Goal: Transaction & Acquisition: Purchase product/service

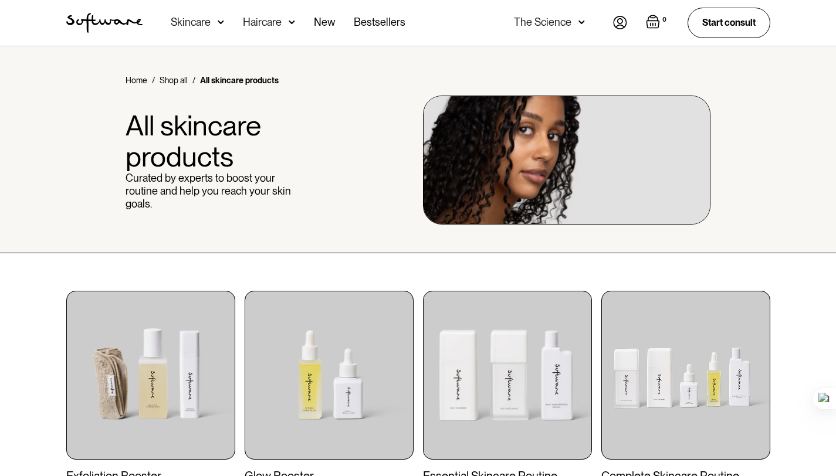
click at [200, 16] on div "Skincare" at bounding box center [191, 22] width 40 height 12
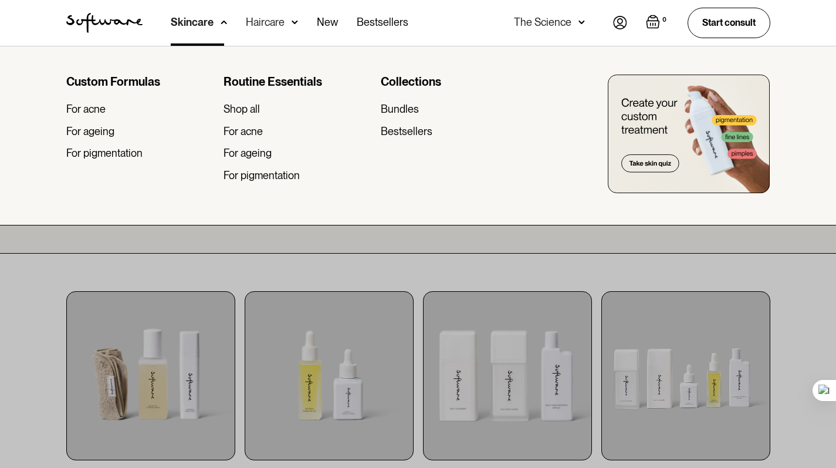
click at [243, 243] on div at bounding box center [418, 280] width 836 height 468
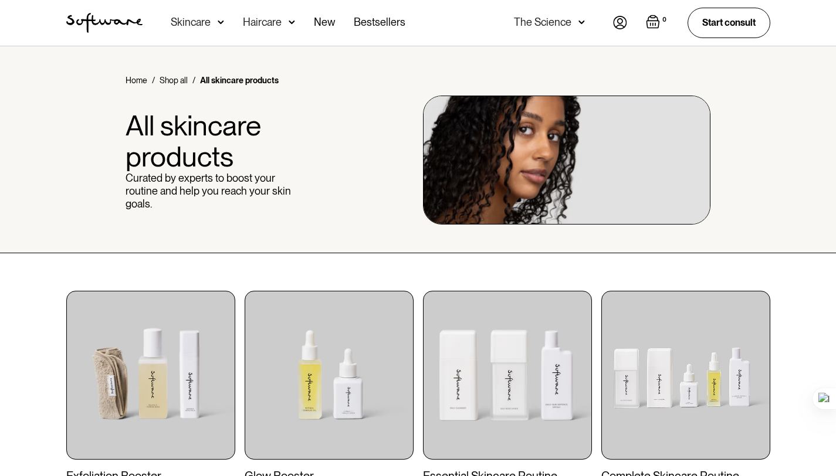
click at [211, 26] on div "Haircare" at bounding box center [191, 22] width 40 height 12
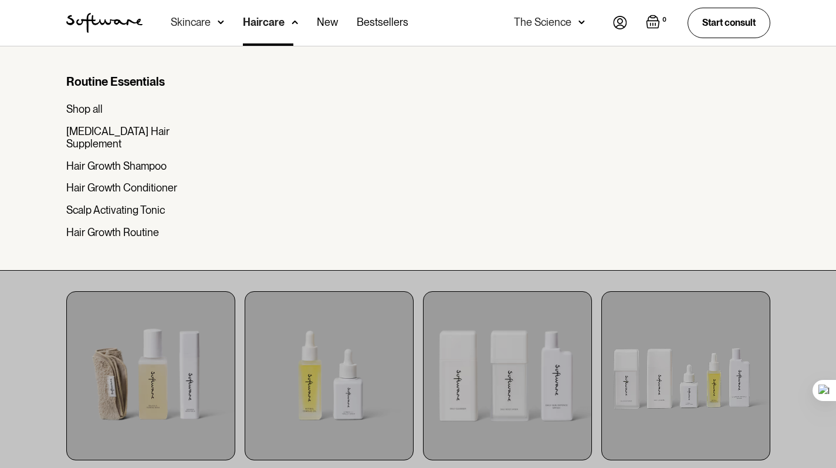
click at [292, 27] on img at bounding box center [295, 22] width 6 height 12
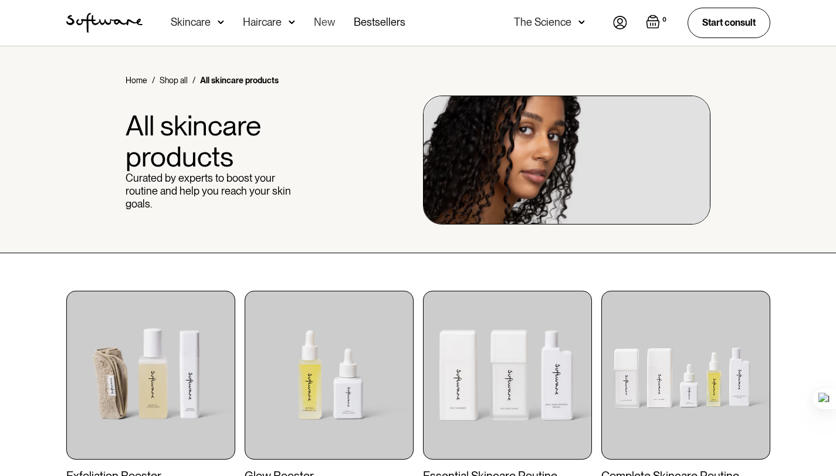
click at [332, 23] on link "New" at bounding box center [324, 23] width 21 height 46
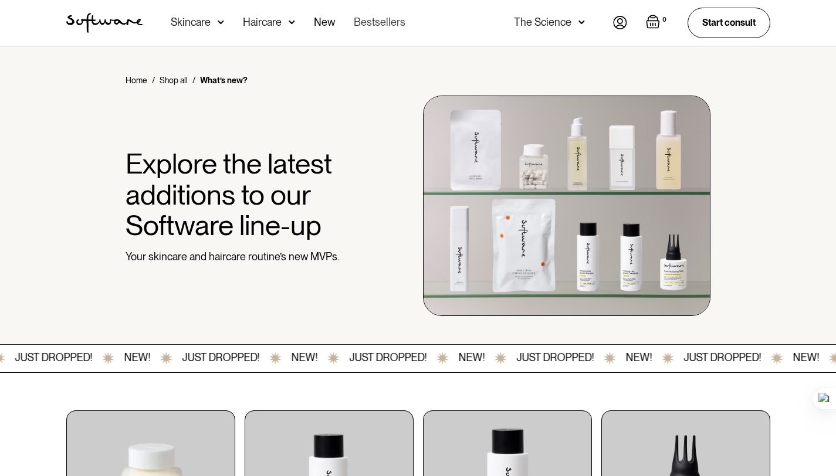
click at [370, 21] on link "Bestsellers" at bounding box center [380, 23] width 52 height 46
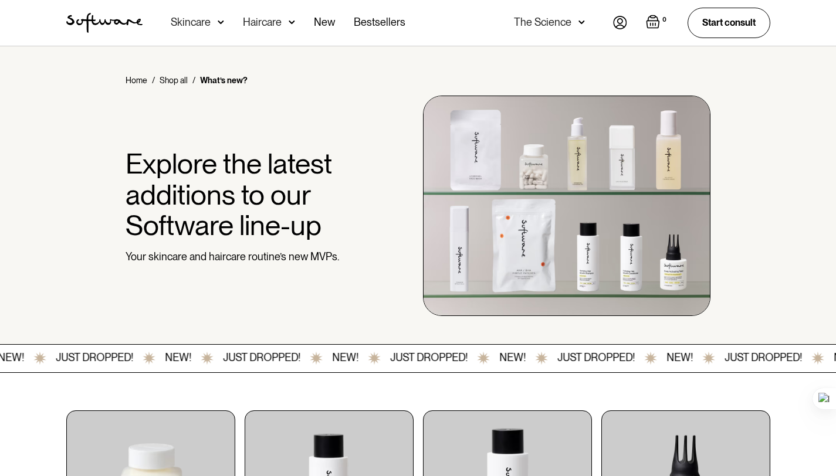
click at [127, 25] on img "home" at bounding box center [104, 23] width 76 height 20
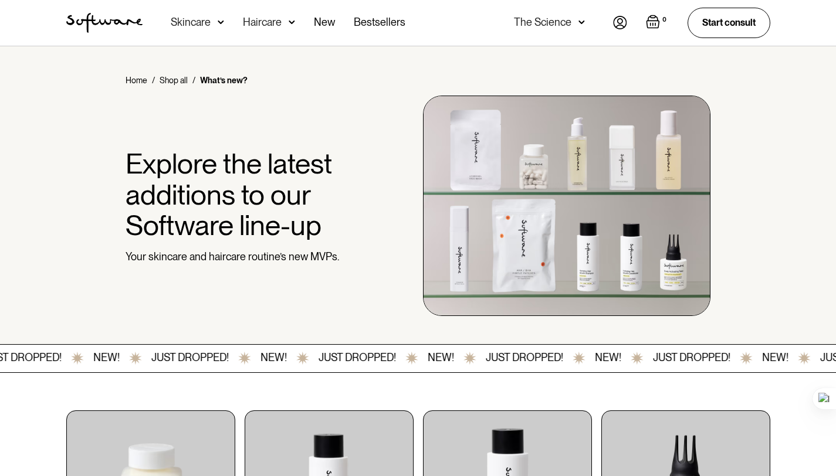
click at [472, 360] on img at bounding box center [465, 358] width 13 height 14
click at [472, 360] on div "JUST DROPPED! NEW!" at bounding box center [534, 358] width 158 height 14
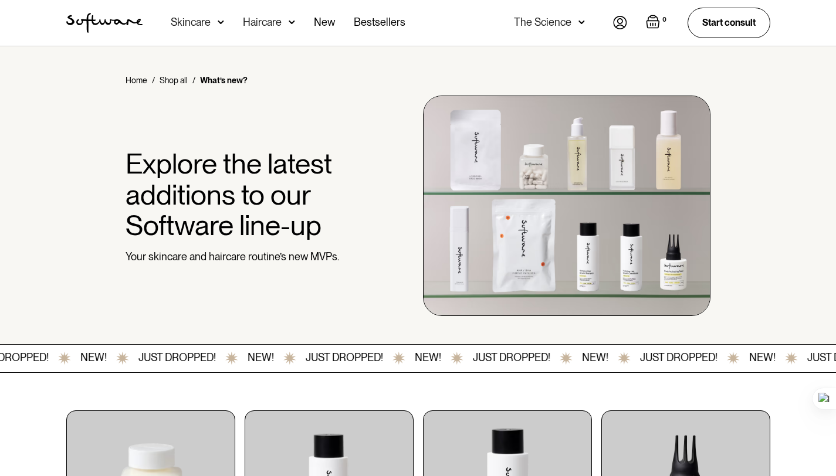
click at [471, 358] on div "JUST DROPPED! NEW!" at bounding box center [530, 358] width 158 height 14
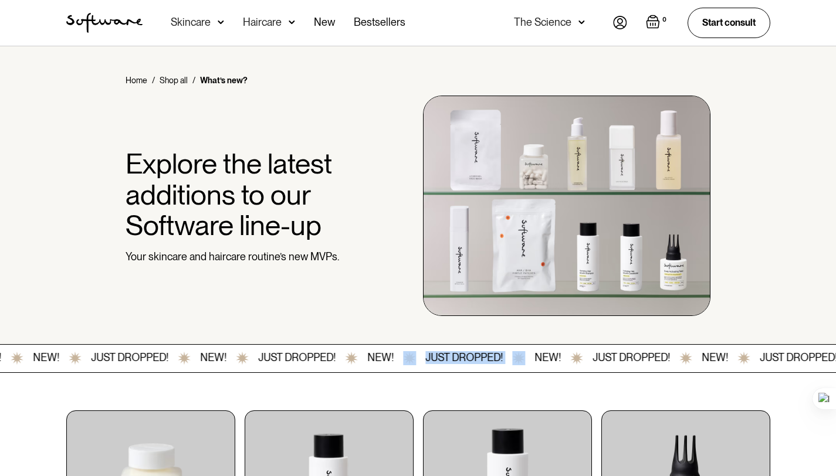
drag, startPoint x: 468, startPoint y: 356, endPoint x: 534, endPoint y: 357, distance: 65.7
click at [534, 357] on div "JUST DROPPED! NEW!" at bounding box center [482, 358] width 158 height 14
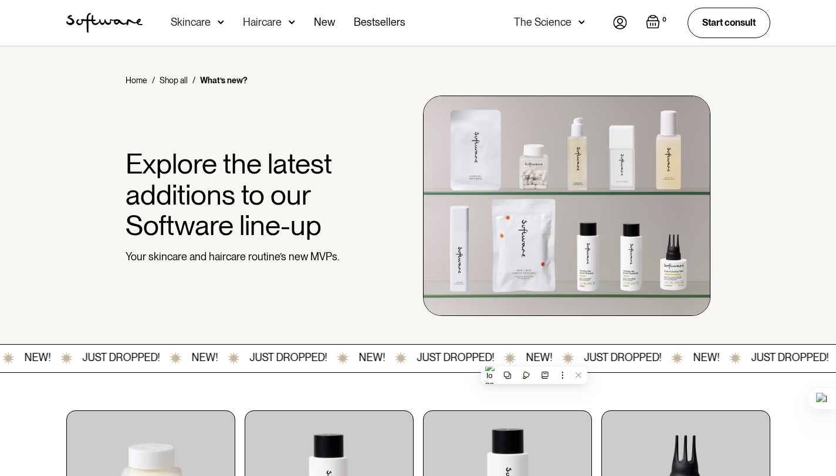
click at [558, 353] on div "JUST DROPPED! NEW! JUST DROPPED! NEW! JUST DROPPED! NEW! JUST DROPPED! NEW! JUS…" at bounding box center [808, 358] width 827 height 14
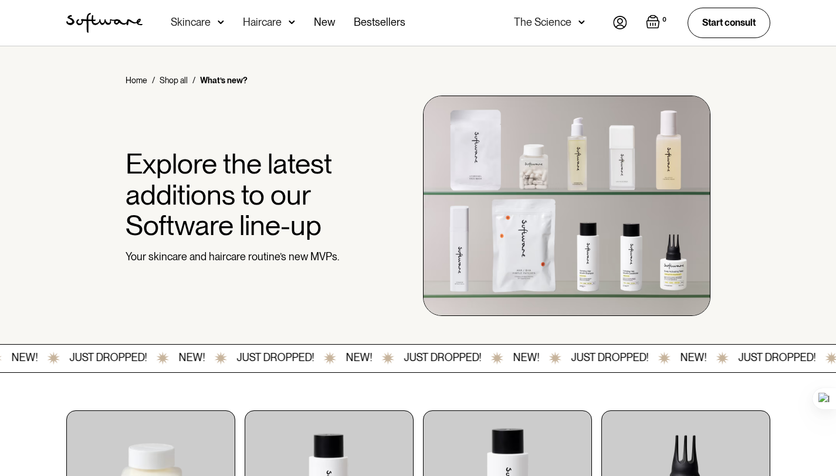
click at [562, 356] on img at bounding box center [555, 358] width 13 height 14
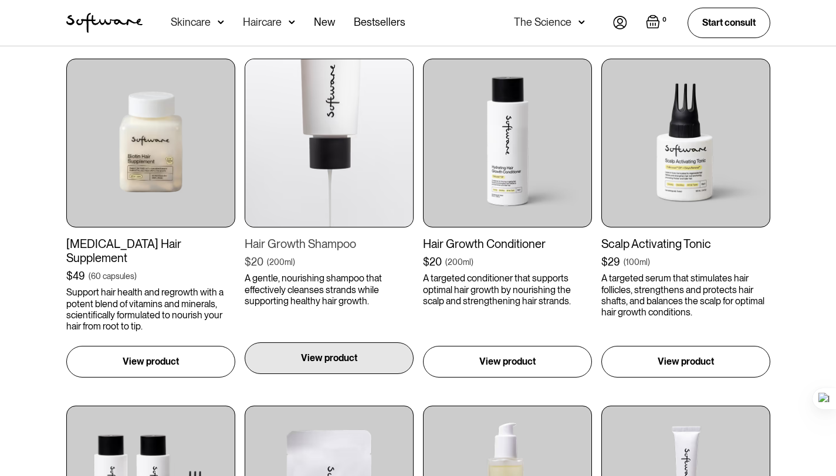
scroll to position [469, 0]
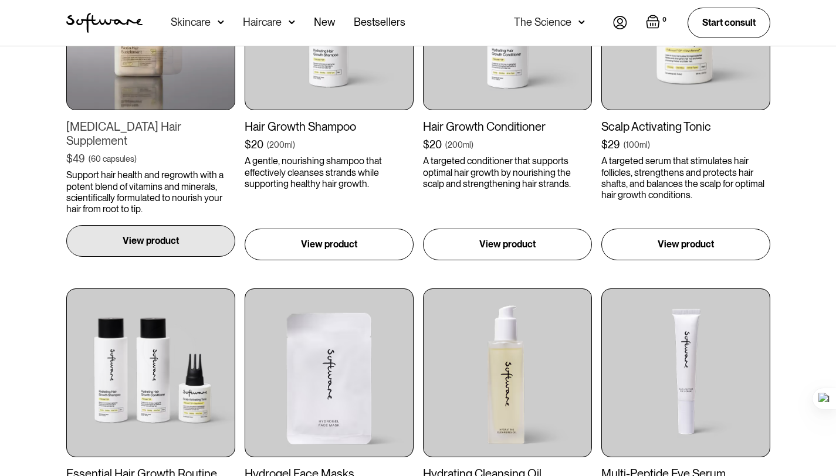
click at [176, 242] on div "View product" at bounding box center [150, 241] width 169 height 32
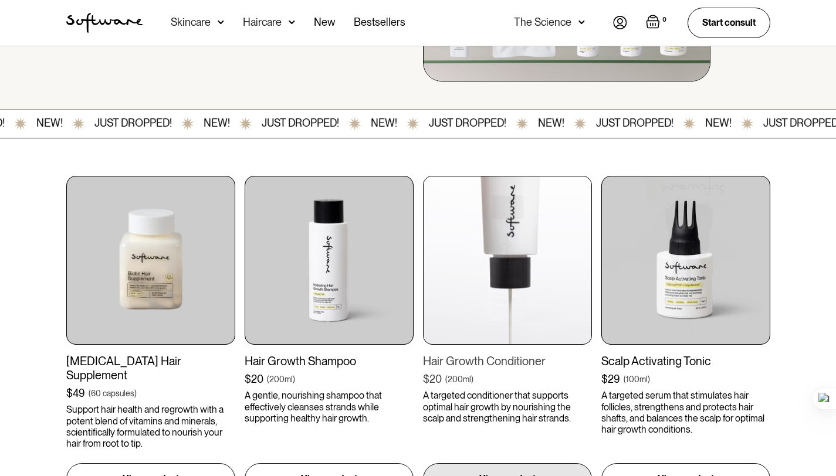
scroll to position [0, 0]
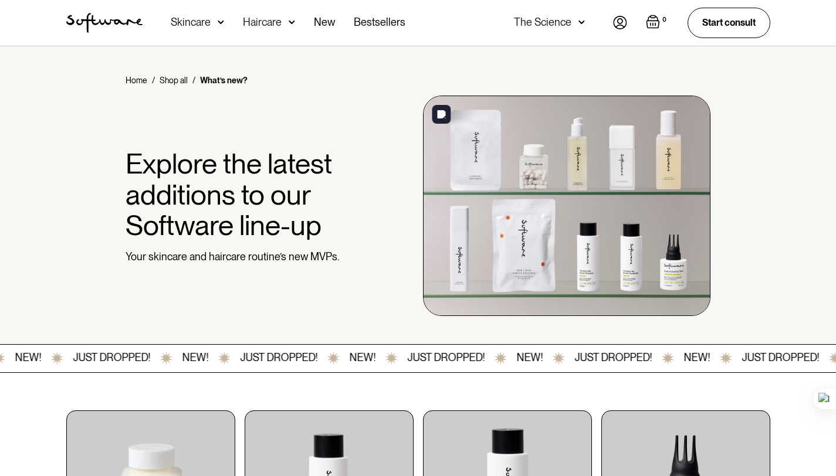
click at [539, 292] on img at bounding box center [567, 206] width 288 height 221
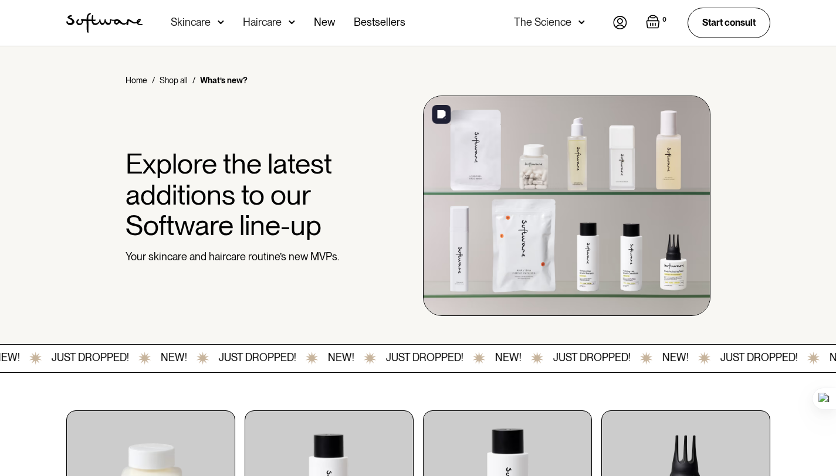
click at [496, 241] on img at bounding box center [567, 206] width 288 height 221
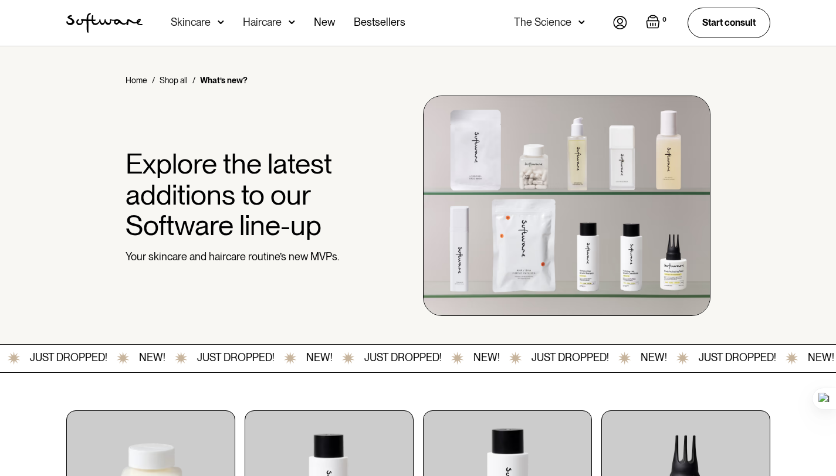
click at [384, 213] on div "Home / Shop all / What’s new? Explore the latest additions to our Software line…" at bounding box center [418, 196] width 732 height 242
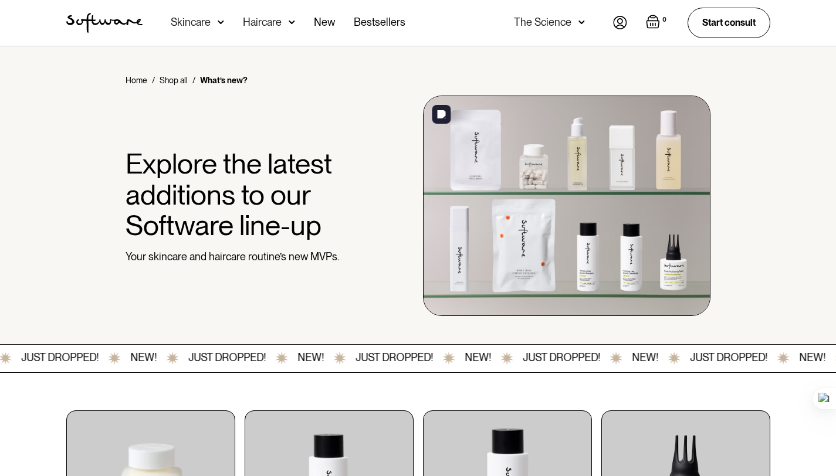
click at [485, 242] on img at bounding box center [567, 206] width 288 height 221
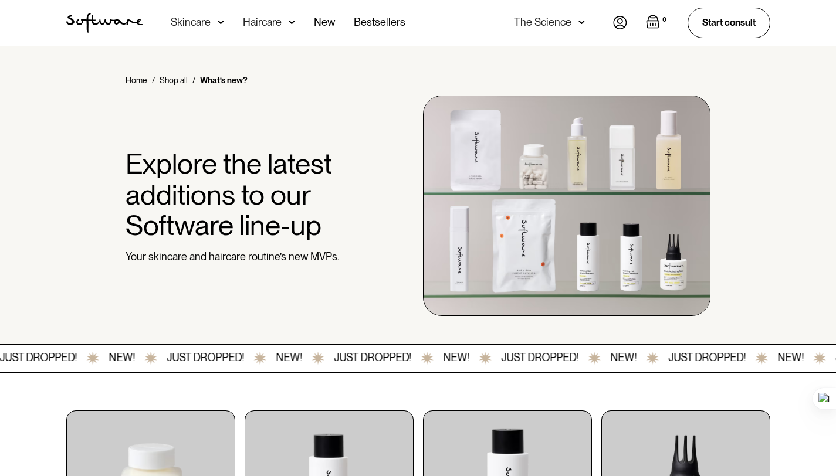
click at [742, 258] on div "Home / Shop all / What’s new? Explore the latest additions to our Software line…" at bounding box center [418, 196] width 732 height 242
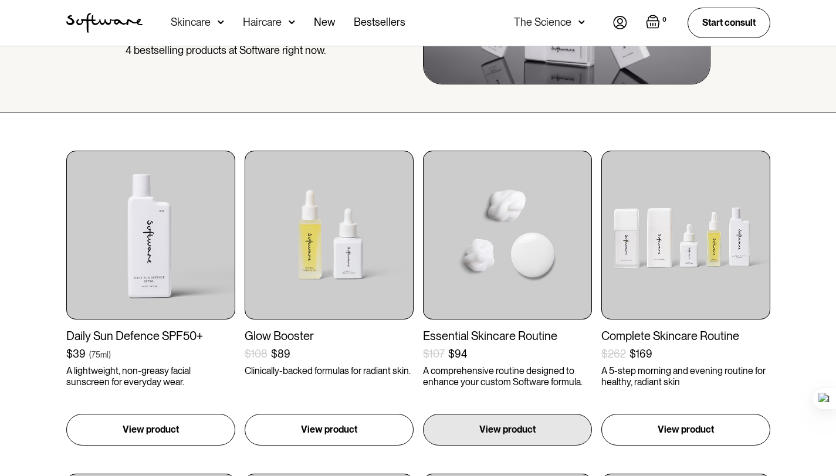
scroll to position [141, 0]
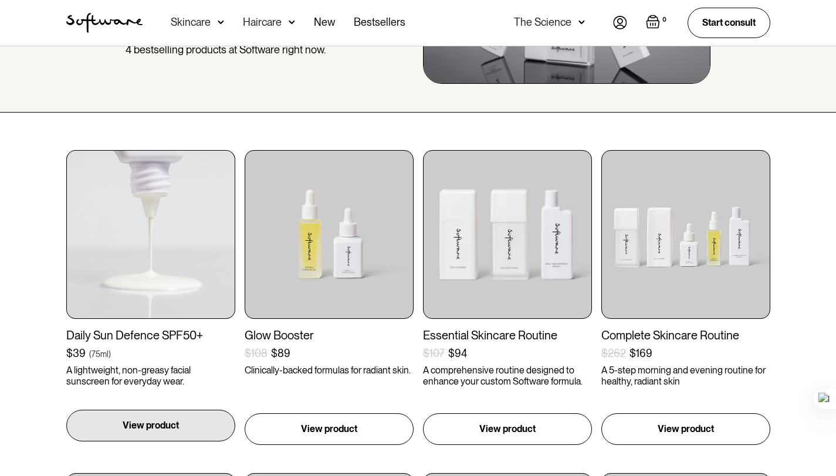
click at [193, 426] on div "View product" at bounding box center [150, 426] width 169 height 32
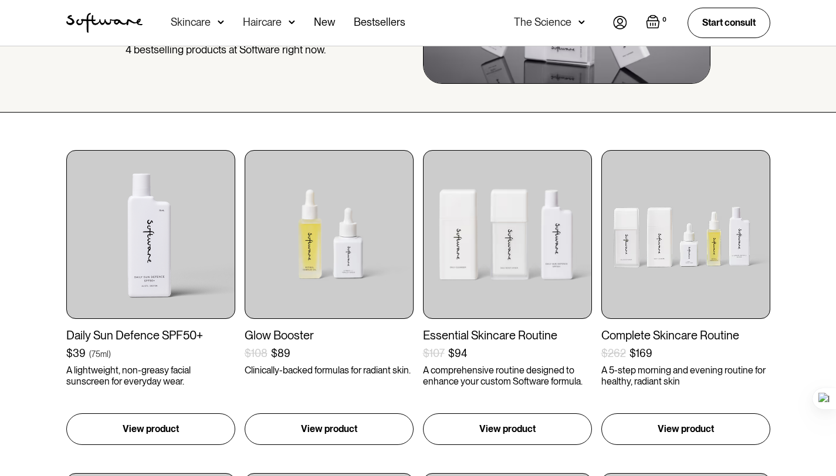
click at [615, 26] on img at bounding box center [620, 22] width 14 height 13
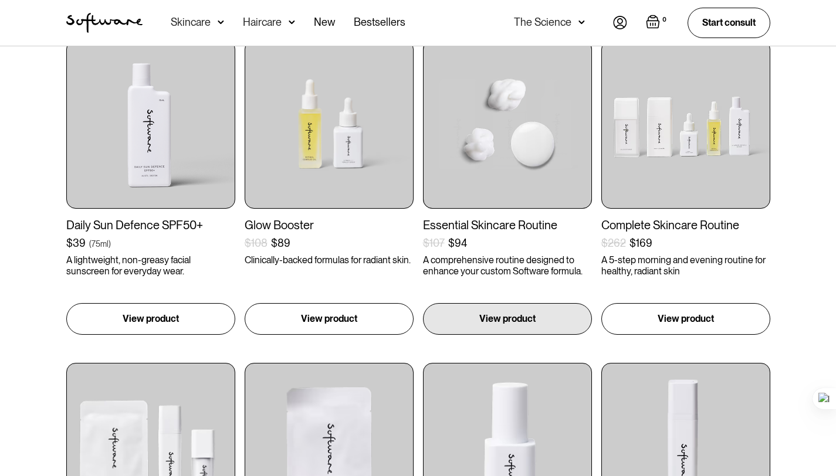
scroll to position [0, 0]
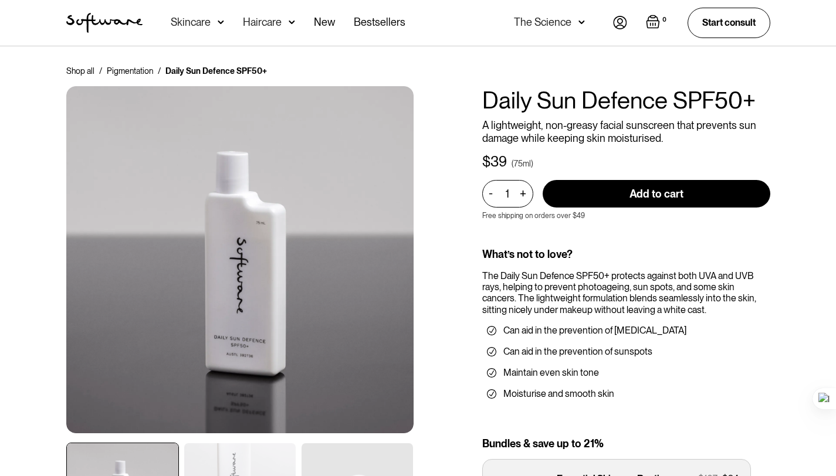
click at [525, 195] on div "+" at bounding box center [523, 193] width 13 height 13
click at [493, 194] on div "-" at bounding box center [493, 193] width 8 height 13
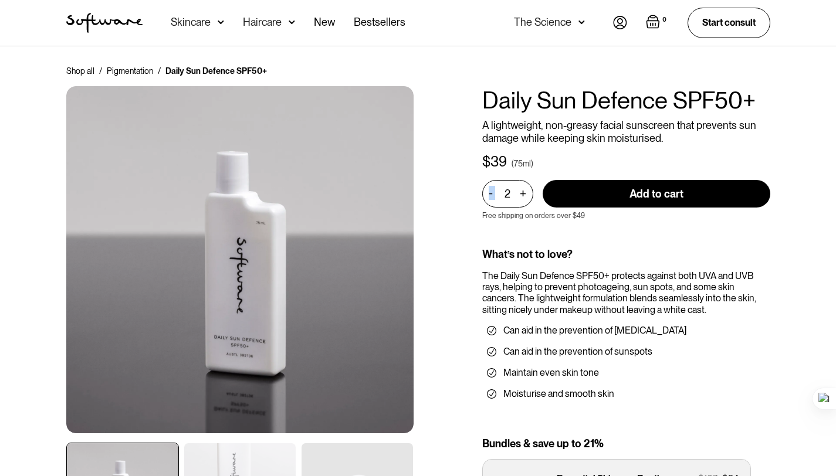
click at [493, 194] on div "-" at bounding box center [493, 193] width 8 height 13
type input "1"
click at [491, 192] on div "-" at bounding box center [493, 193] width 8 height 13
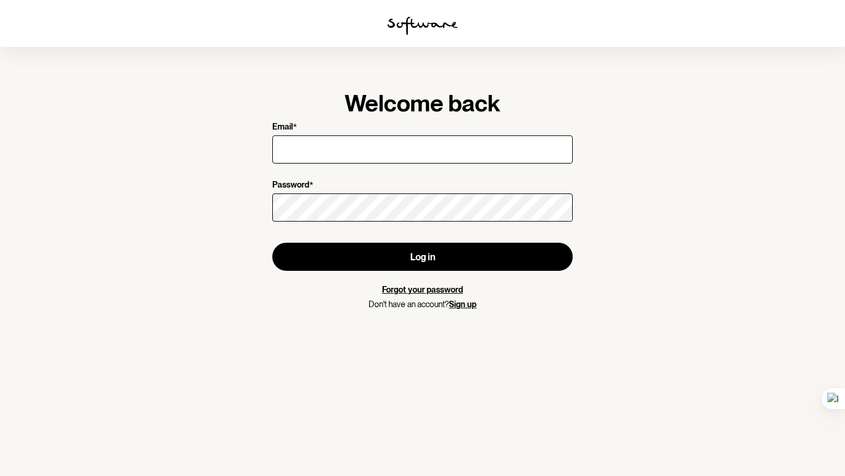
click at [381, 133] on div at bounding box center [422, 149] width 300 height 33
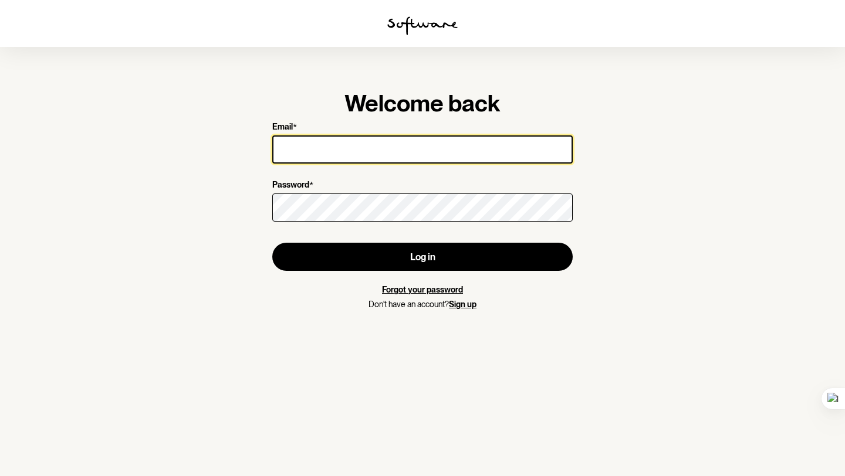
click at [393, 154] on input "Email *" at bounding box center [422, 150] width 300 height 28
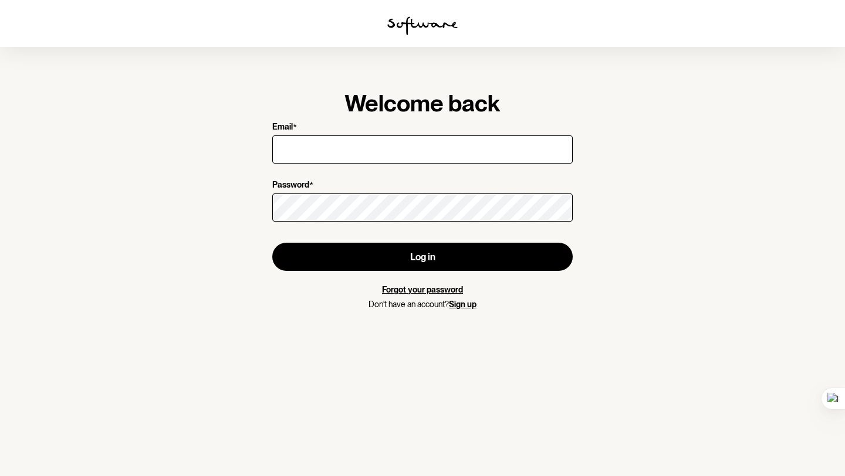
click at [507, 237] on form "Email * Password * Log in Forgot your password Don't have an account? Sign up" at bounding box center [422, 216] width 300 height 188
click at [449, 87] on div "Welcome back Email * Password * Log in Forgot your password Don't have an accou…" at bounding box center [422, 199] width 338 height 258
click at [447, 103] on h1 "Welcome back" at bounding box center [422, 103] width 300 height 28
click at [468, 300] on link "Sign up" at bounding box center [463, 304] width 28 height 9
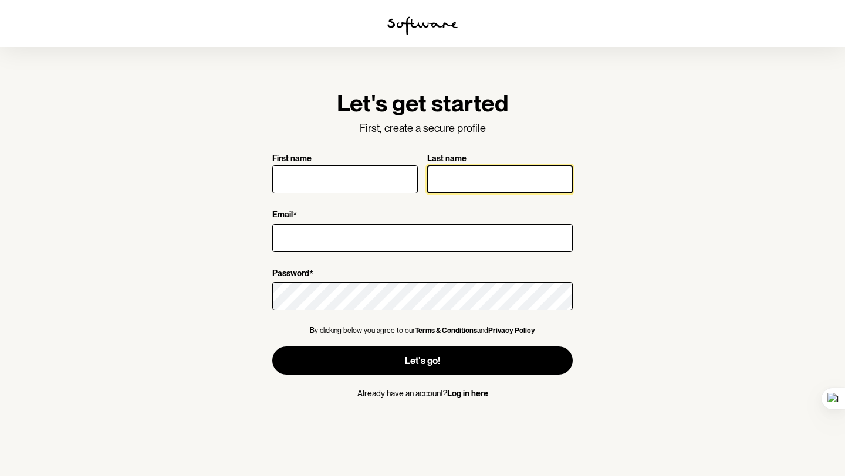
click at [470, 185] on input "Last name" at bounding box center [500, 179] width 146 height 28
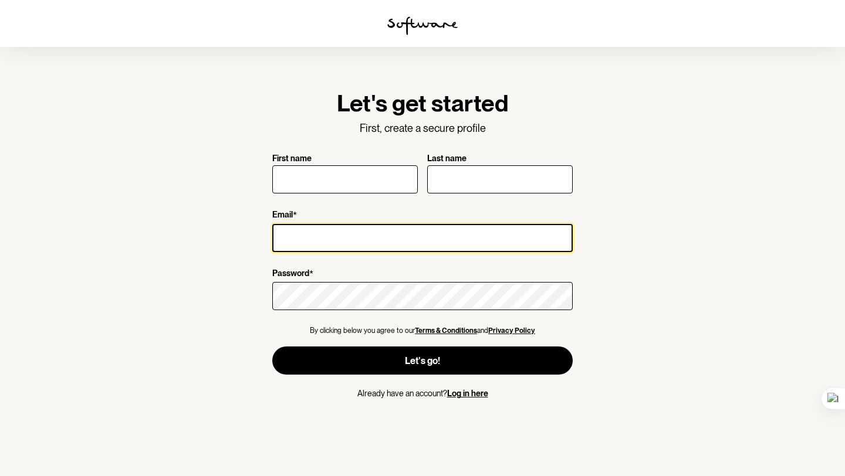
click at [410, 244] on input "Email *" at bounding box center [422, 238] width 300 height 28
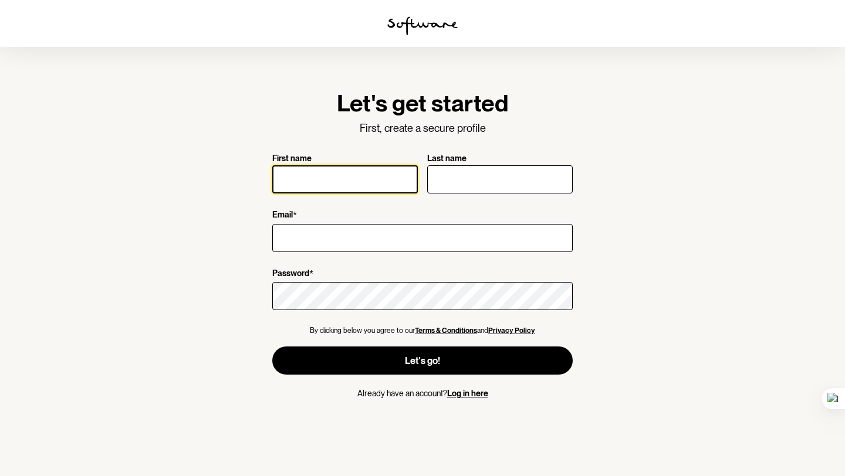
click at [377, 178] on input "First name" at bounding box center [345, 179] width 146 height 28
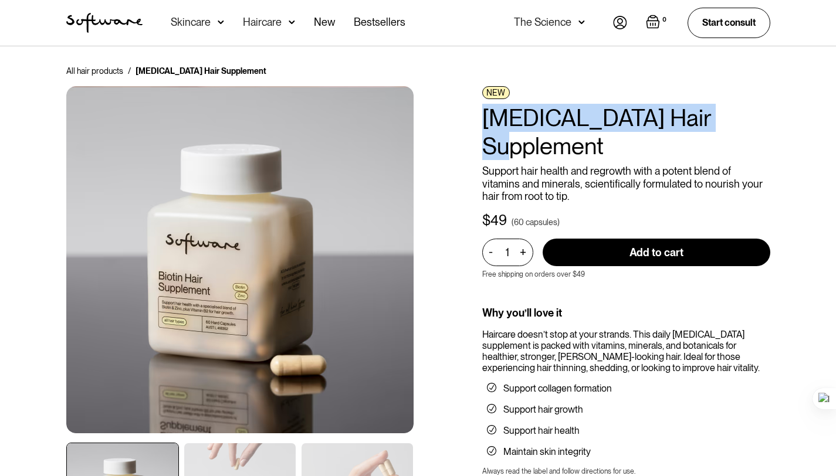
drag, startPoint x: 478, startPoint y: 100, endPoint x: 809, endPoint y: 102, distance: 330.9
click at [809, 102] on div "All hair products / [MEDICAL_DATA] Hair Supplement NEW [MEDICAL_DATA] Hair Supp…" at bounding box center [418, 323] width 836 height 554
click at [808, 102] on div "All hair products / [MEDICAL_DATA] Hair Supplement NEW [MEDICAL_DATA] Hair Supp…" at bounding box center [418, 323] width 836 height 554
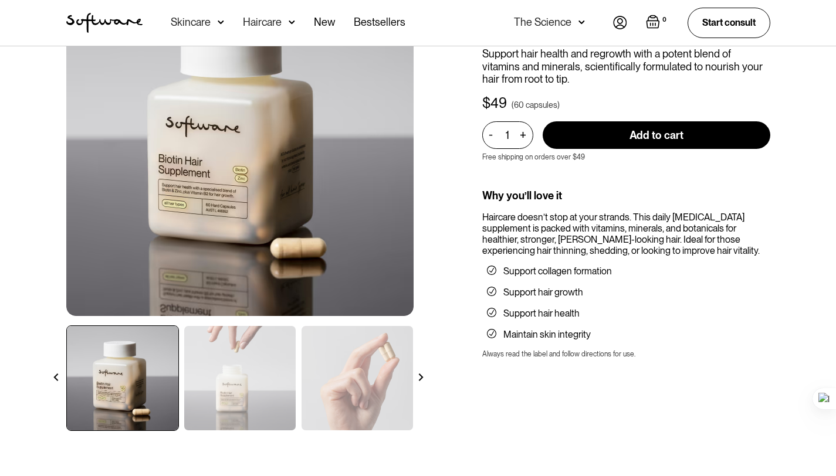
scroll to position [235, 0]
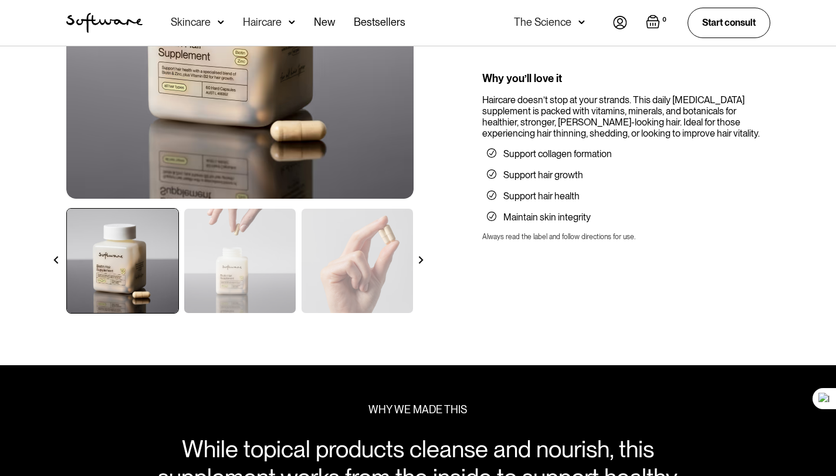
click at [421, 263] on img at bounding box center [421, 260] width 8 height 8
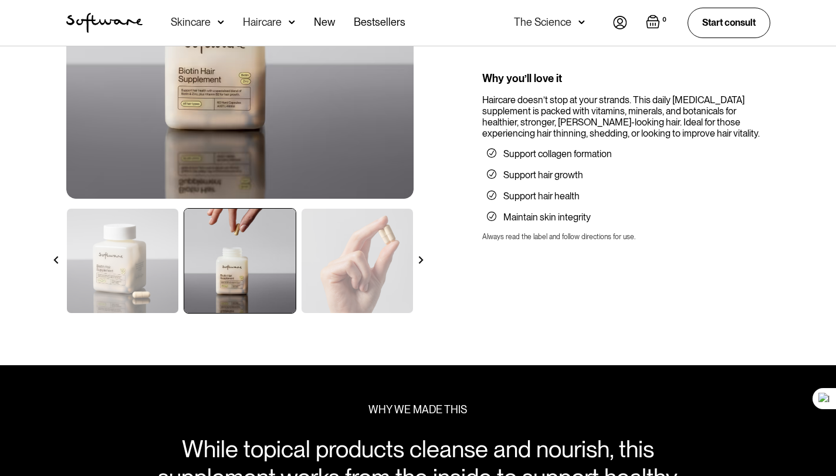
scroll to position [117, 0]
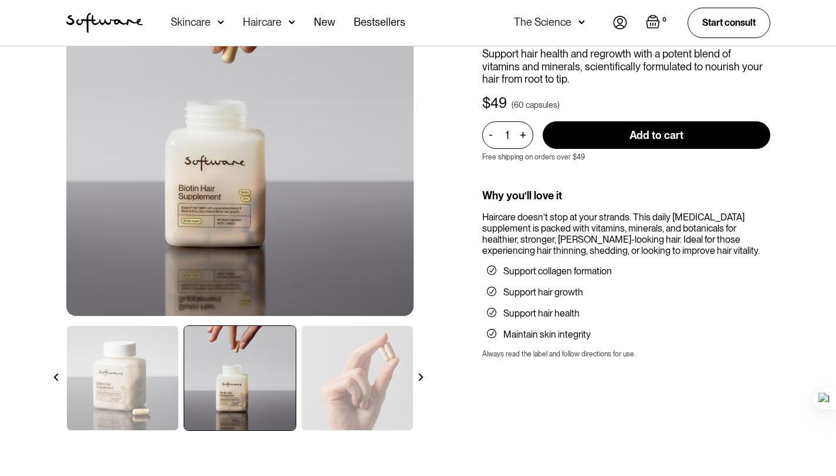
click at [421, 374] on img at bounding box center [421, 378] width 8 height 8
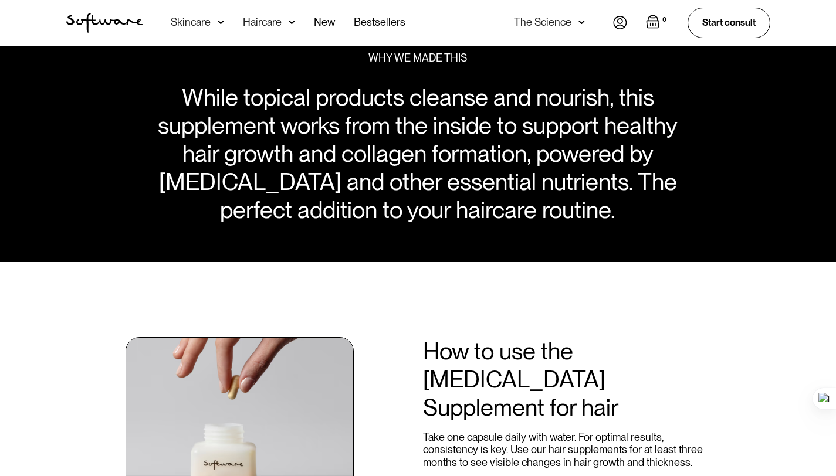
scroll to position [704, 0]
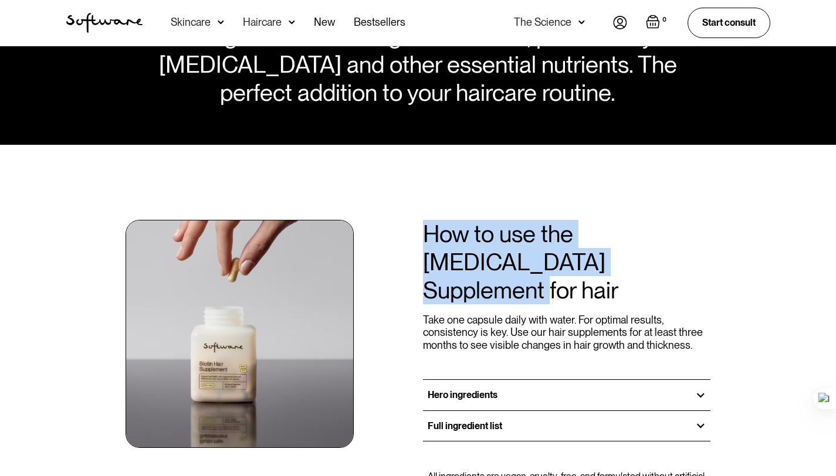
drag, startPoint x: 422, startPoint y: 229, endPoint x: 618, endPoint y: 252, distance: 197.9
click at [618, 252] on div "How to use the [MEDICAL_DATA] Supplement for hair Take one capsule daily with w…" at bounding box center [418, 459] width 732 height 554
click at [488, 263] on h2 "How to use the [MEDICAL_DATA] Supplement for hair" at bounding box center [567, 262] width 288 height 84
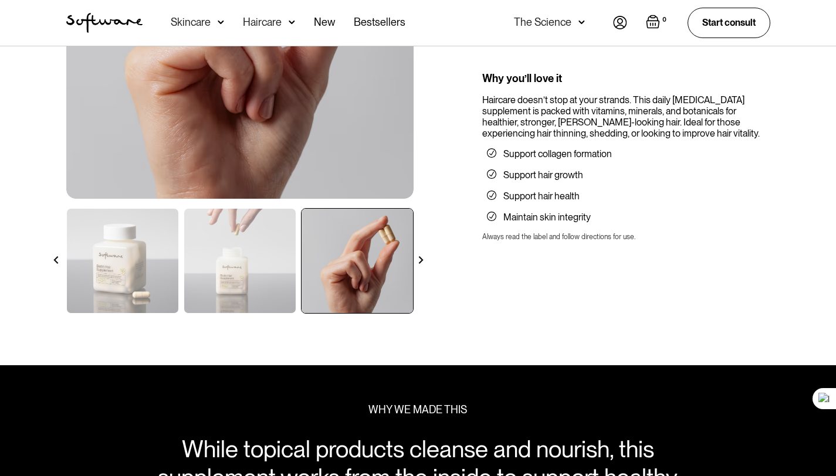
scroll to position [0, 0]
